Goal: Task Accomplishment & Management: Manage account settings

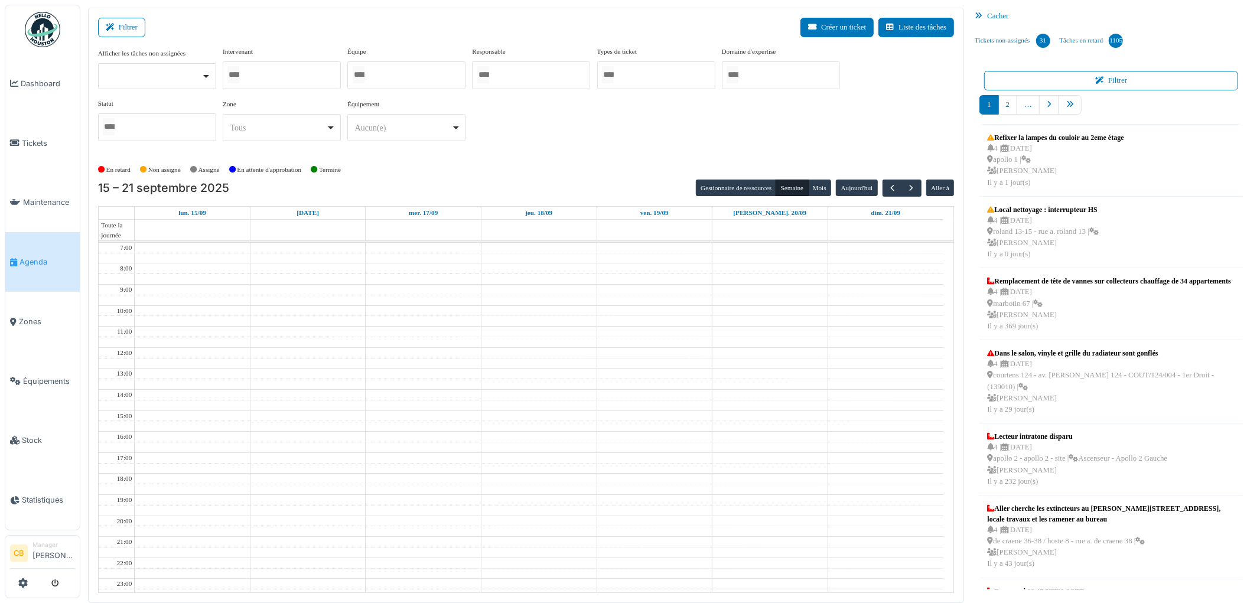
click at [289, 74] on div at bounding box center [282, 75] width 118 height 28
type input "*****"
click at [383, 178] on div "En retard Non assigné [GEOGRAPHIC_DATA] En attente d'approbation Terminé" at bounding box center [526, 170] width 857 height 19
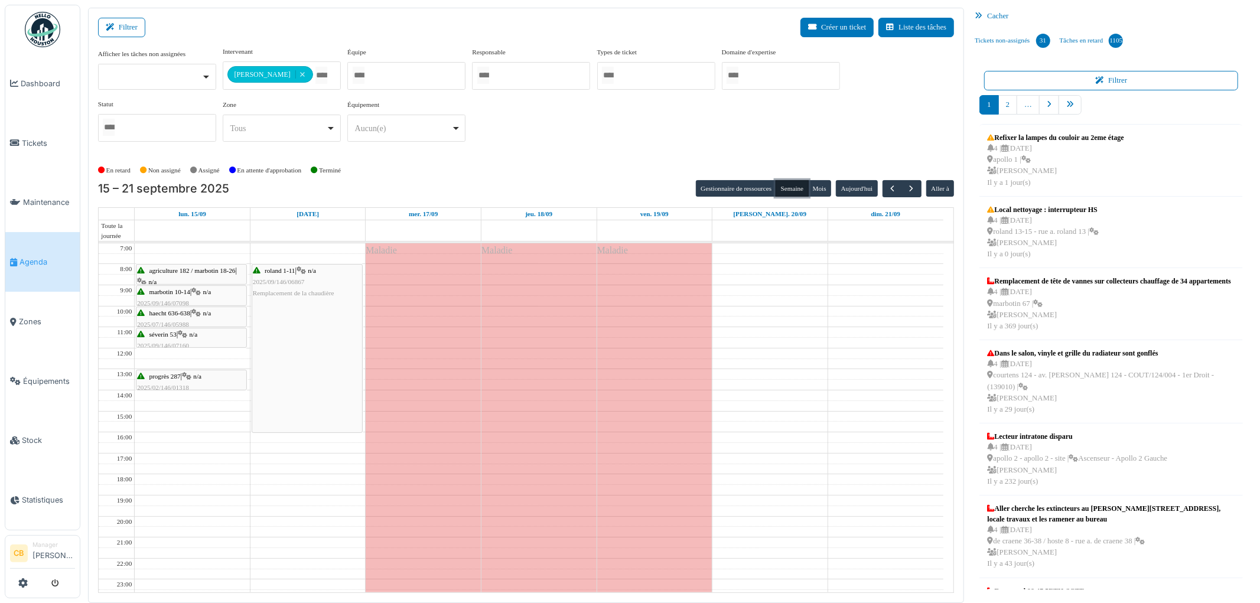
click at [794, 189] on button "Semaine" at bounding box center [792, 188] width 32 height 17
click at [845, 187] on button "Aujourd'hui" at bounding box center [856, 188] width 41 height 17
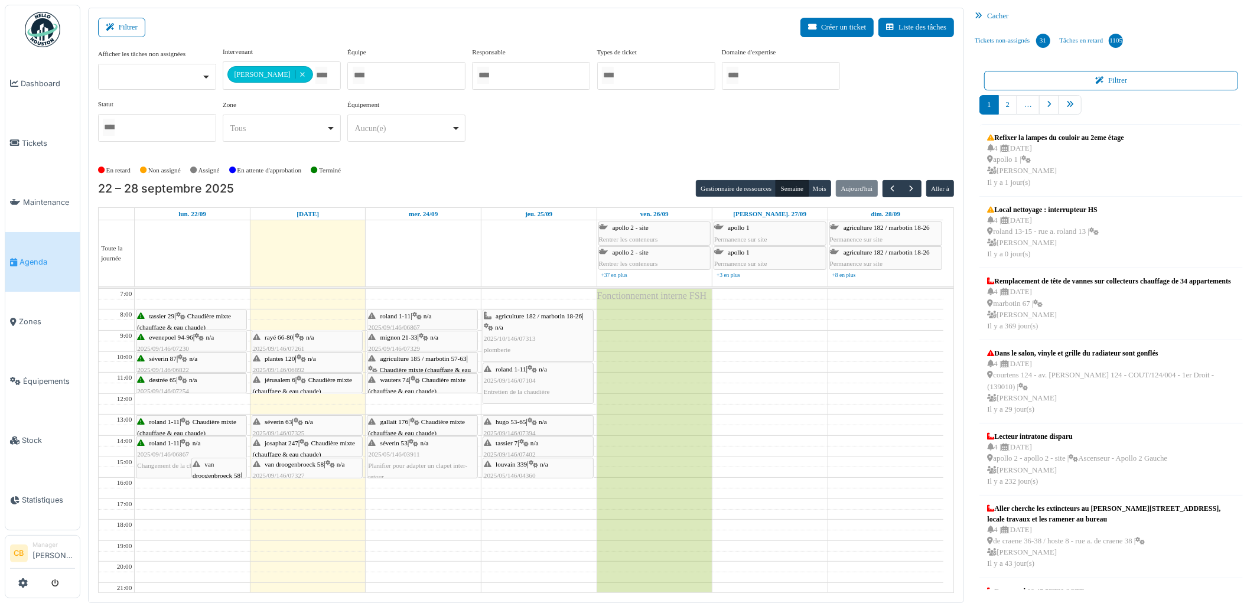
click at [317, 382] on span "Chaudière mixte (chauffage & eau chaude)" at bounding box center [302, 385] width 99 height 18
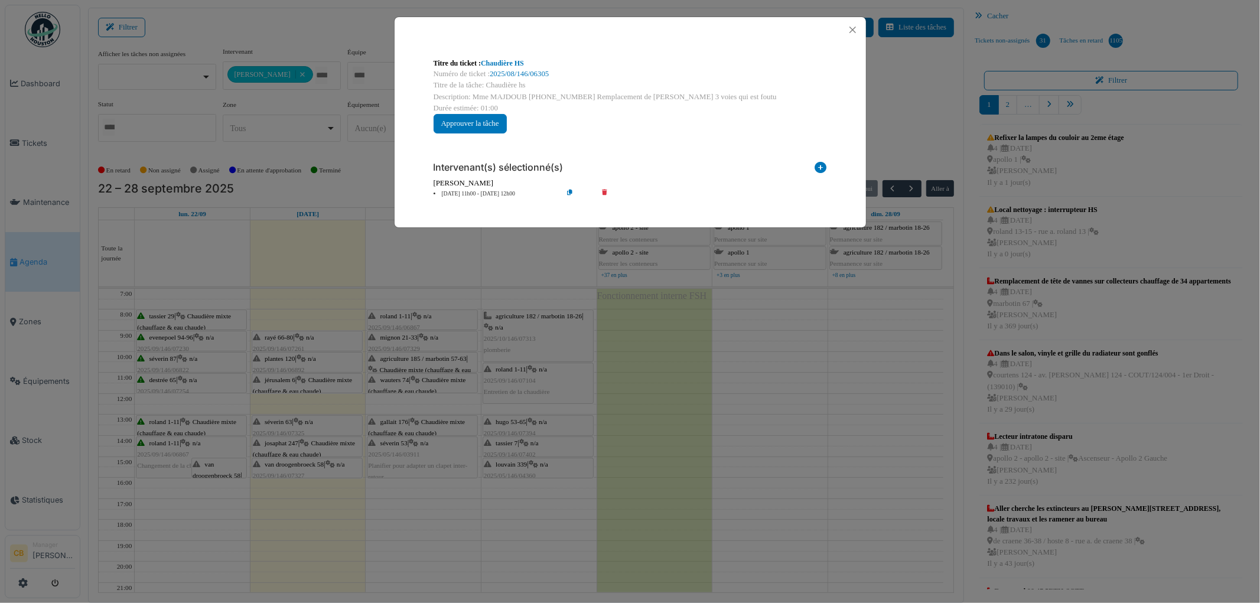
click at [317, 382] on div "Titre du ticket : Chaudière HS Numéro de ticket : 2025/08/146/06305 Titre de [P…" at bounding box center [630, 301] width 1260 height 603
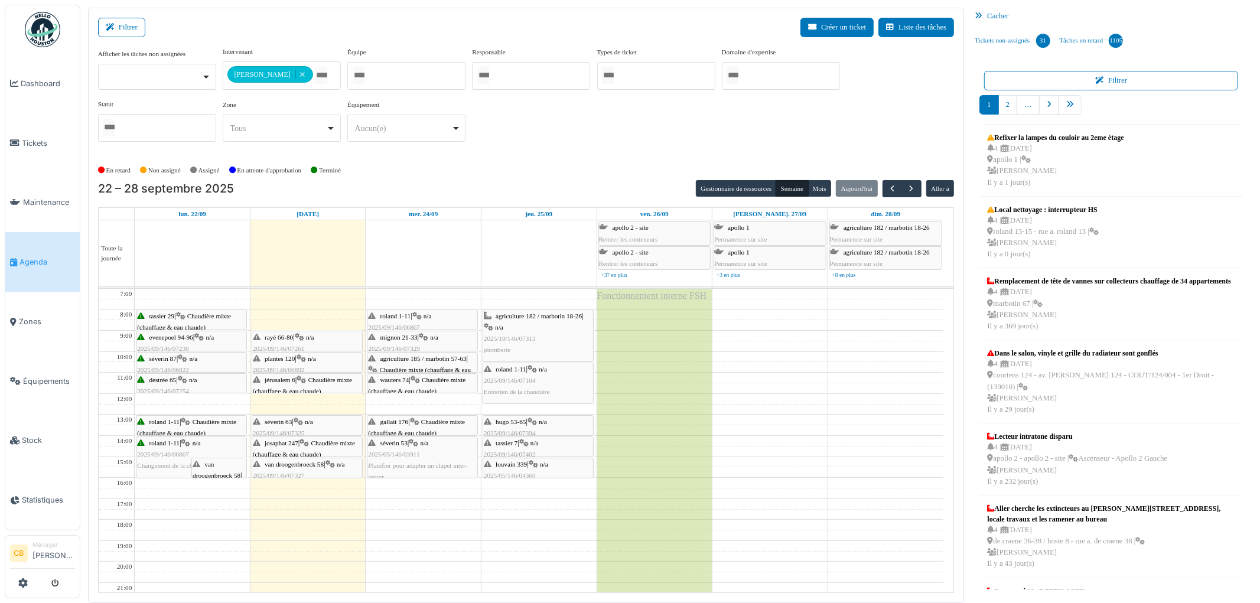
click at [541, 343] on div "agriculture 182 / marbotin 18-26 | n/a 2025/10/146/07313 plomberie" at bounding box center [538, 333] width 109 height 45
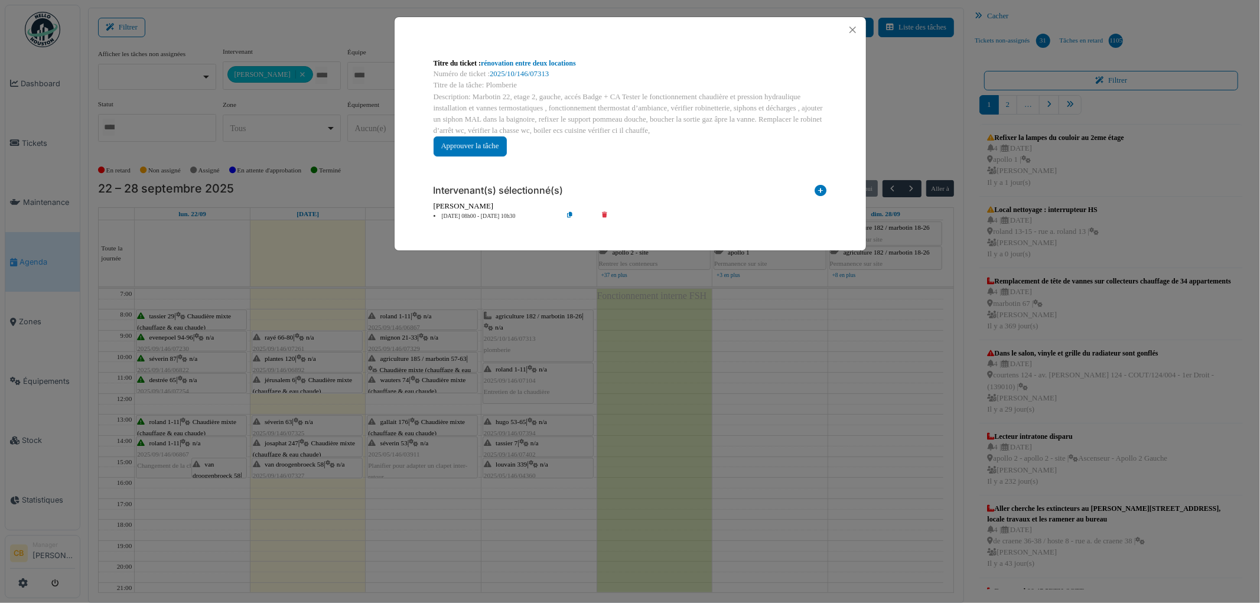
click at [541, 343] on div "Titre du ticket : rénovation entre deux locations Numéro de ticket : 2025/10/14…" at bounding box center [630, 301] width 1260 height 603
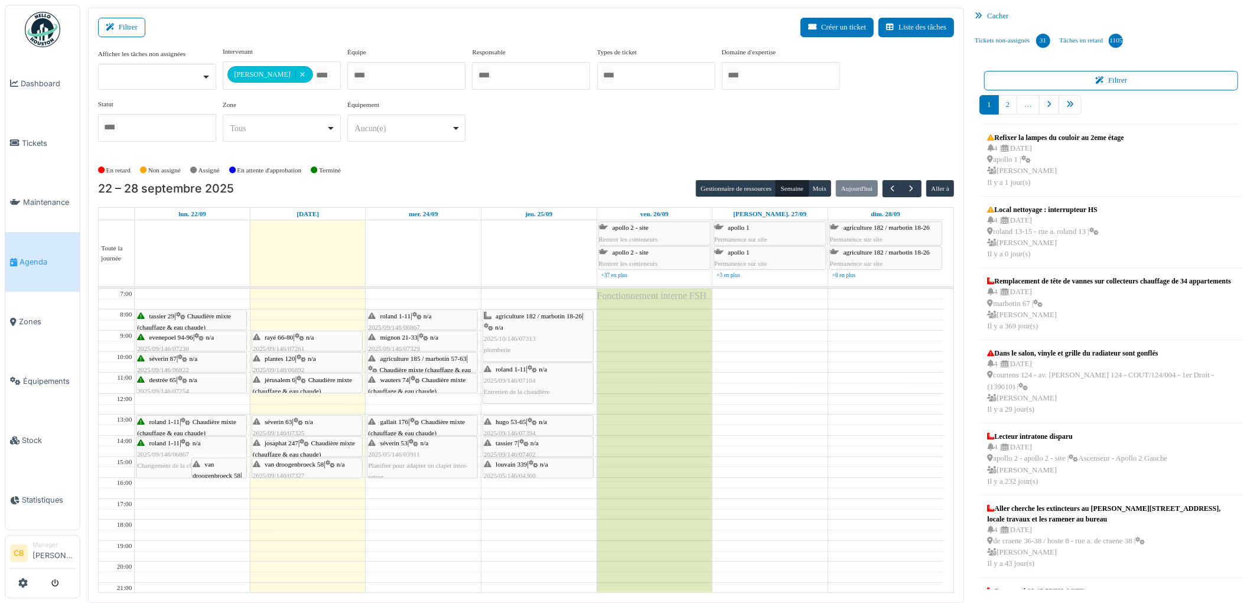
click at [535, 373] on icon at bounding box center [532, 370] width 9 height 8
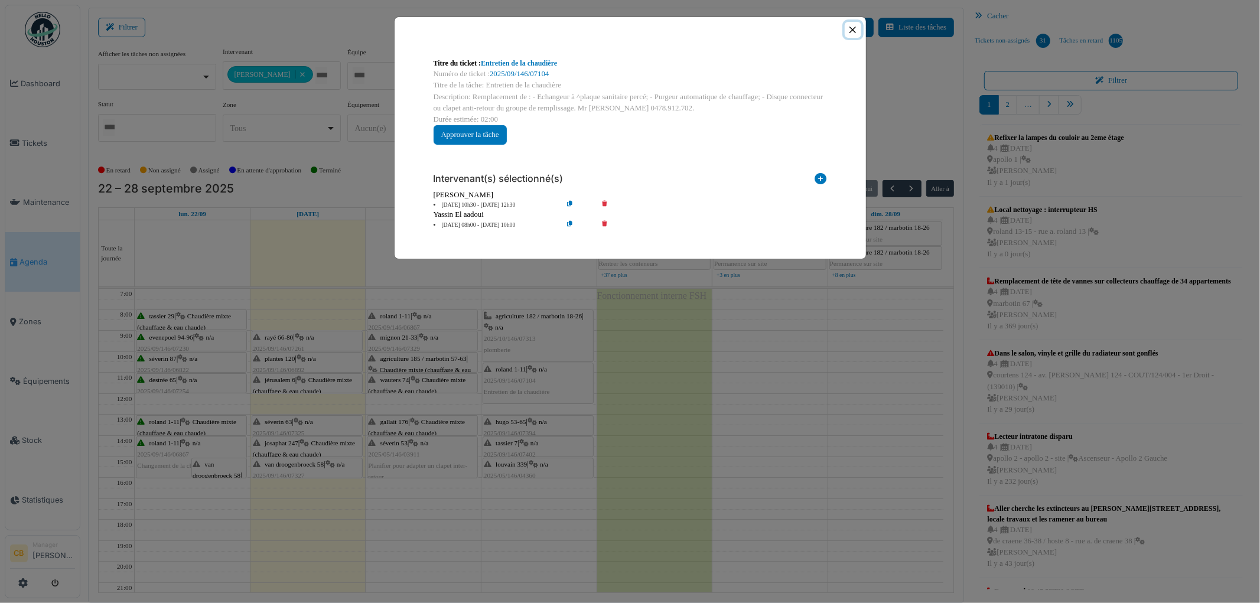
click at [851, 30] on button "Close" at bounding box center [853, 30] width 16 height 16
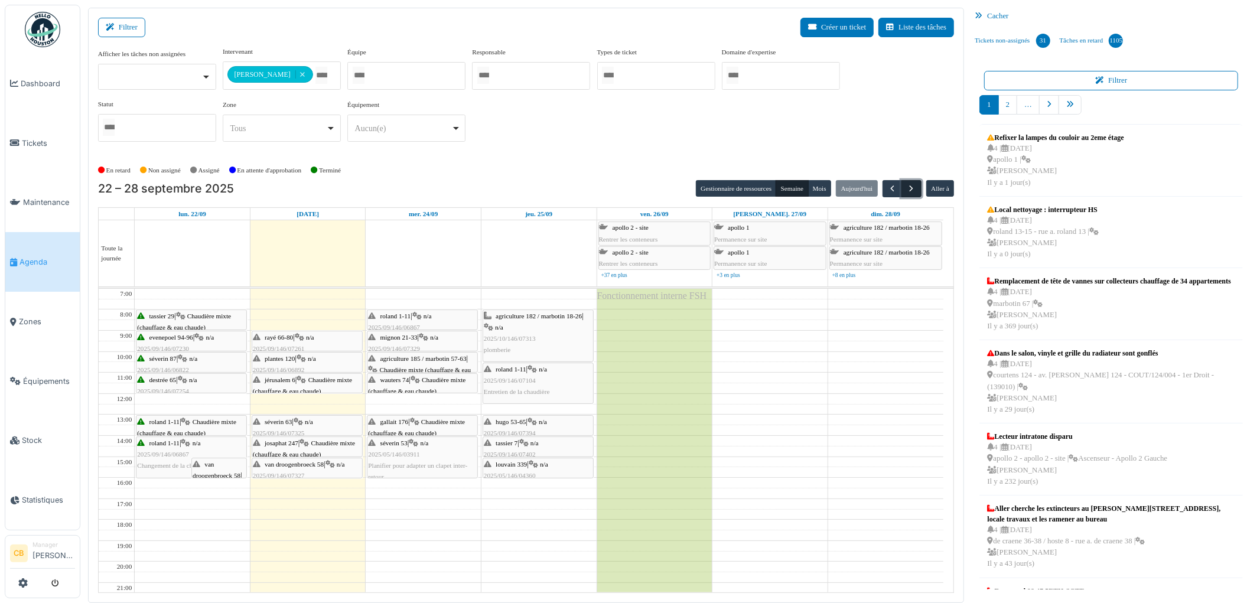
click at [913, 189] on span "button" at bounding box center [912, 189] width 10 height 10
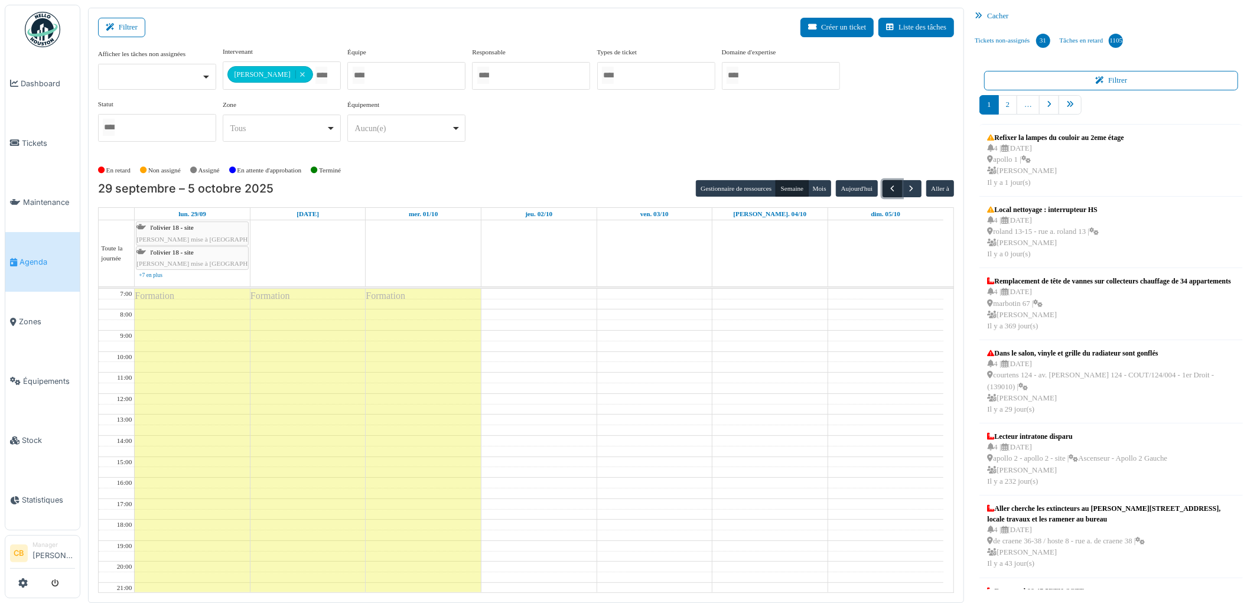
click at [889, 188] on span "button" at bounding box center [892, 189] width 10 height 10
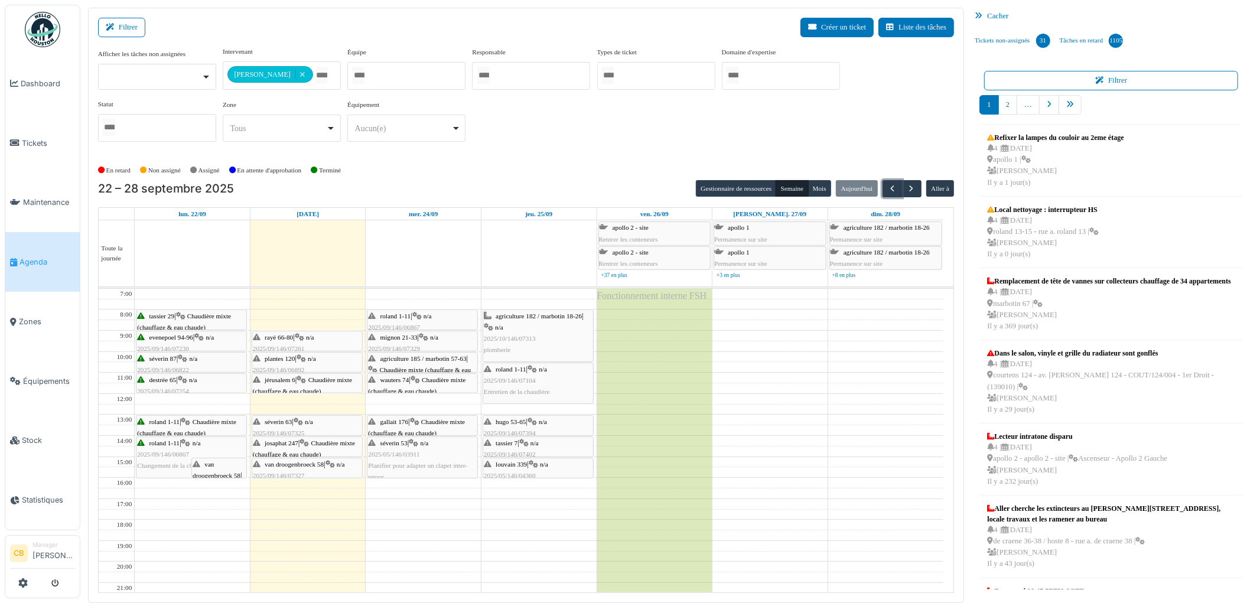
click at [311, 434] on div at bounding box center [307, 435] width 110 height 5
click at [311, 429] on div "séverin 63 | n/a 2025/09/146/07325 chauffage qui reste allumé" at bounding box center [307, 434] width 109 height 34
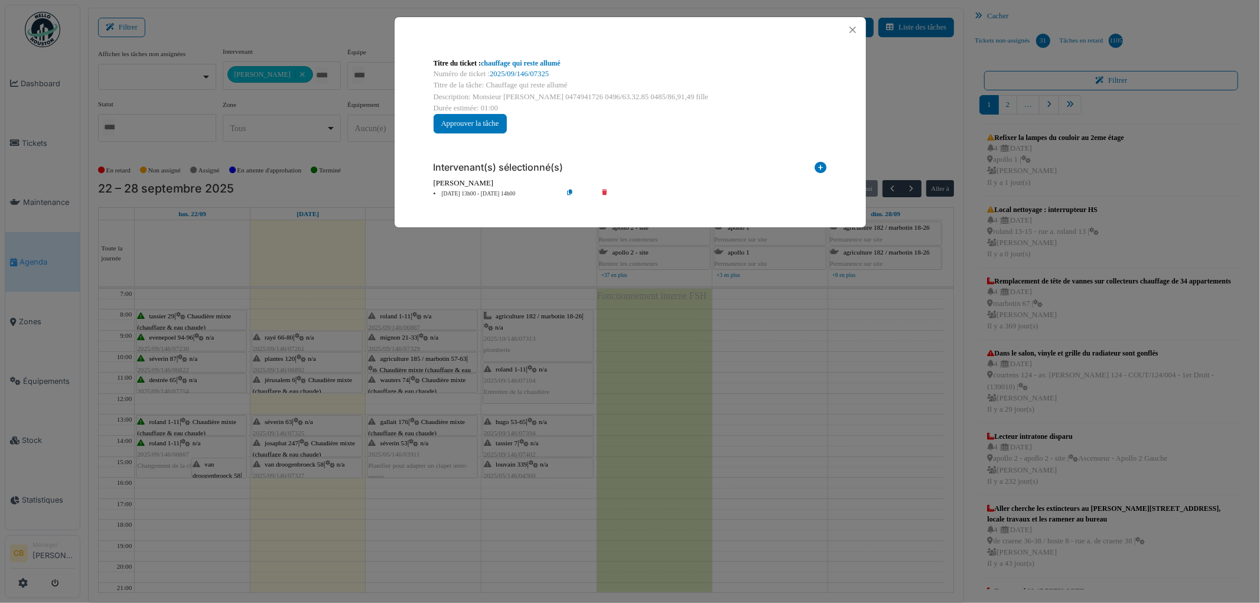
click at [317, 424] on div "Titre du ticket : chauffage qui reste allumé Numéro de ticket : 2025/09/146/073…" at bounding box center [630, 301] width 1260 height 603
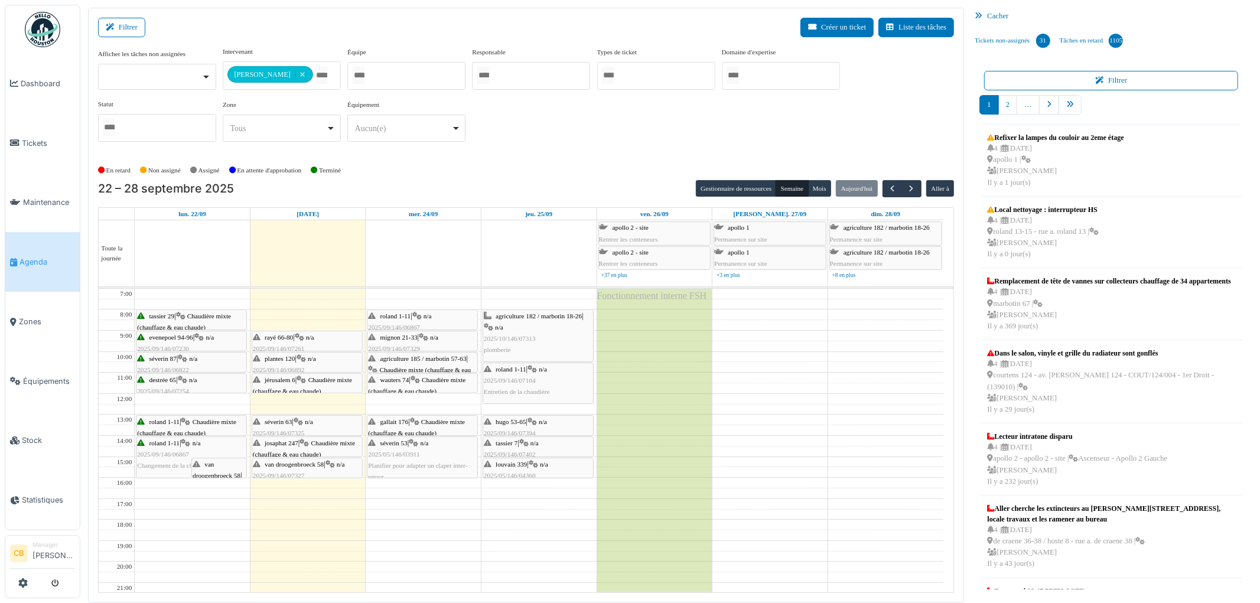
click at [315, 444] on span "Chaudière mixte (chauffage & eau chaude)" at bounding box center [304, 449] width 102 height 18
click at [315, 465] on span "van droogenbroeck 58" at bounding box center [294, 464] width 59 height 7
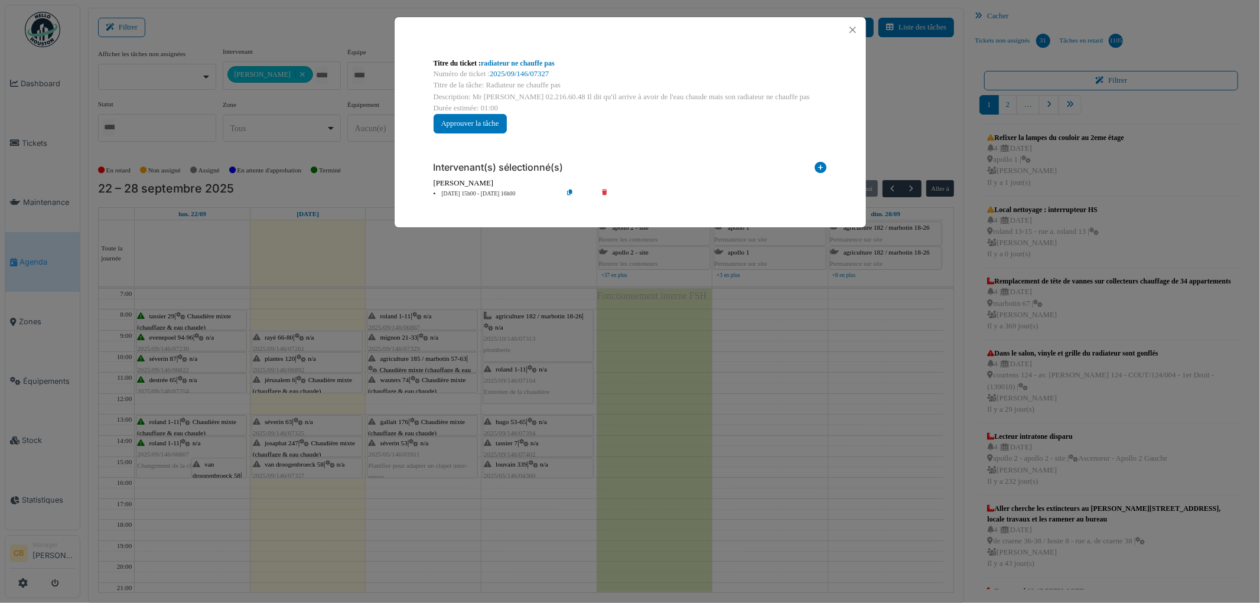
click at [314, 465] on div "Titre du ticket : radiateur ne chauffe pas Numéro de ticket : 2025/09/146/07327…" at bounding box center [630, 301] width 1260 height 603
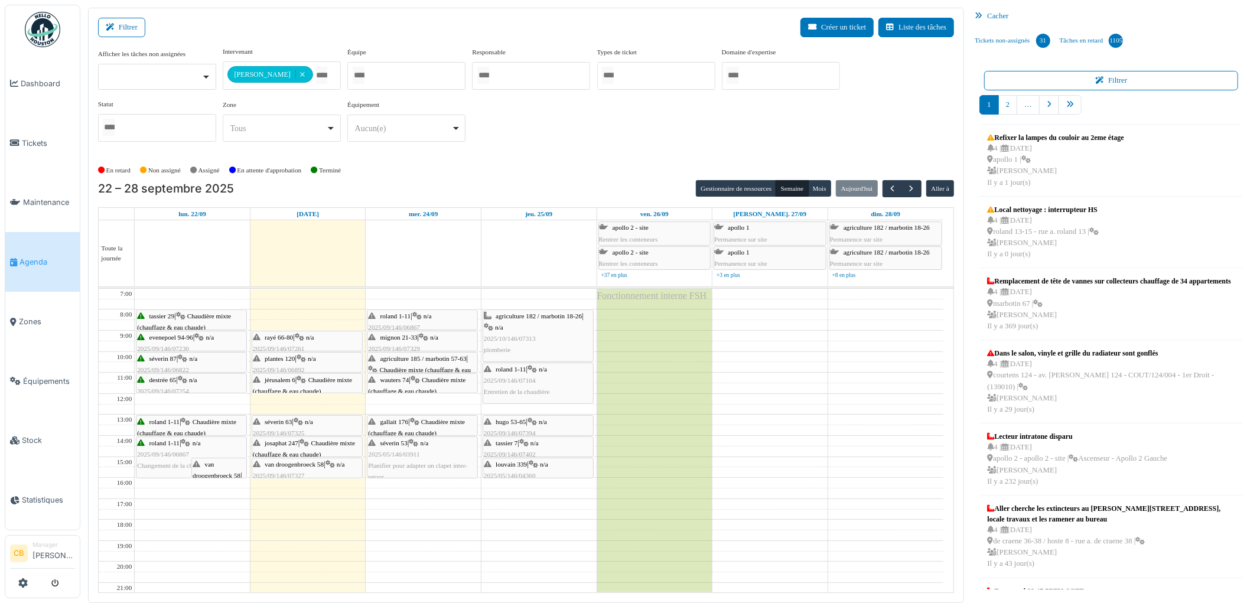
click at [311, 425] on span "n/a" at bounding box center [309, 421] width 8 height 7
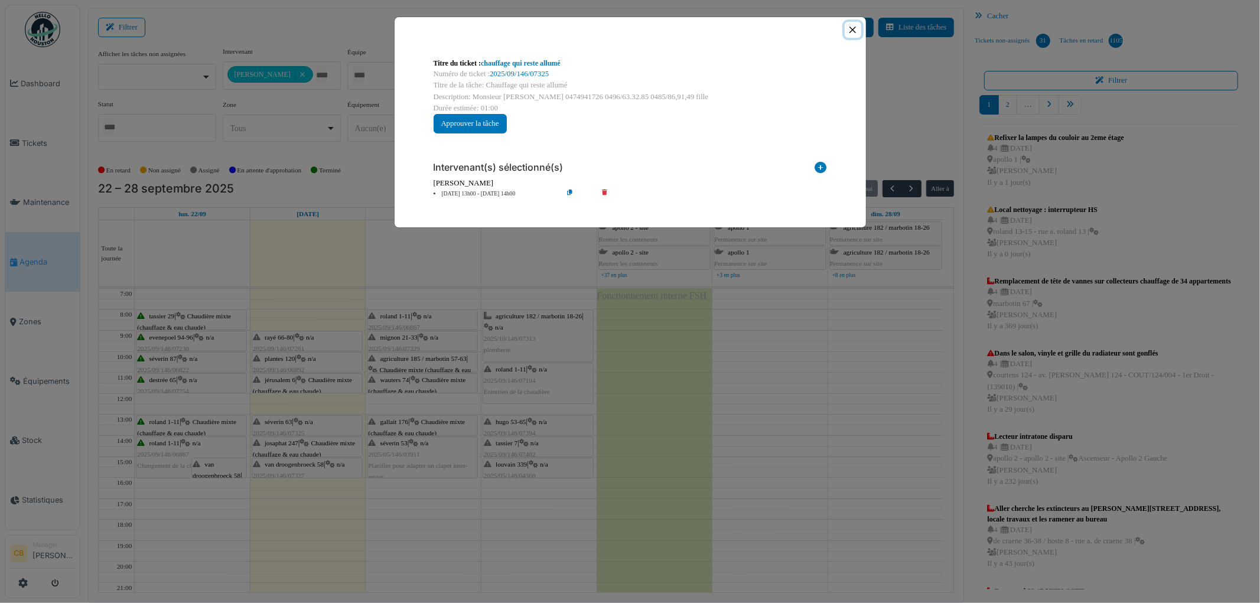
click at [855, 28] on button "Close" at bounding box center [853, 30] width 16 height 16
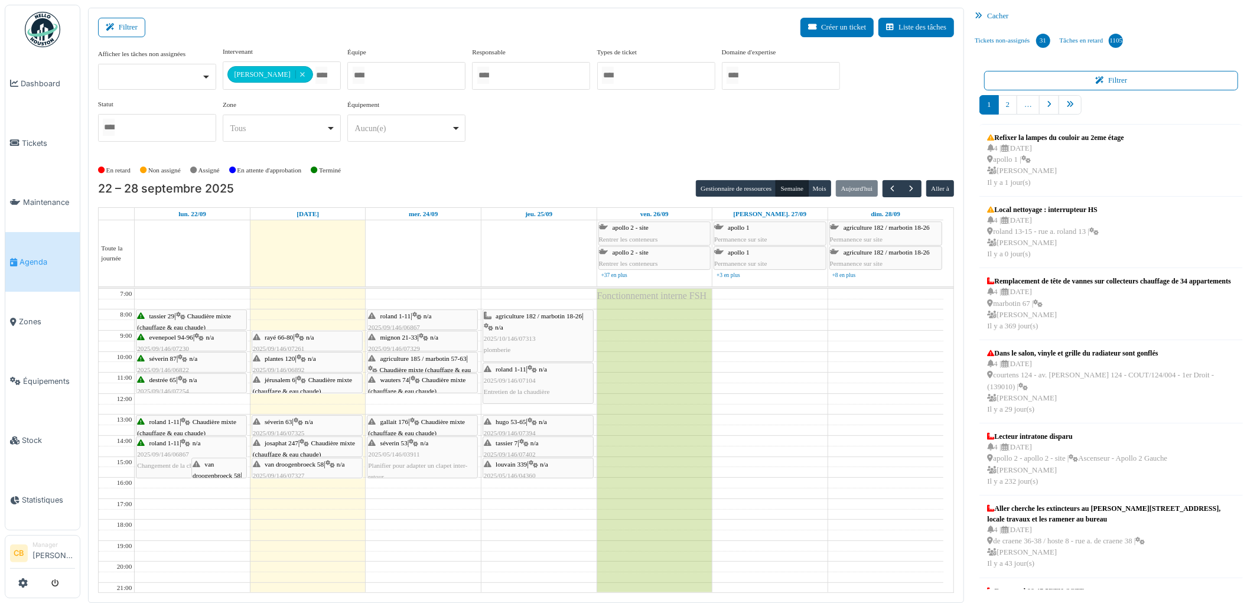
click at [681, 135] on div "**********" at bounding box center [526, 99] width 857 height 105
